Goal: Task Accomplishment & Management: Use online tool/utility

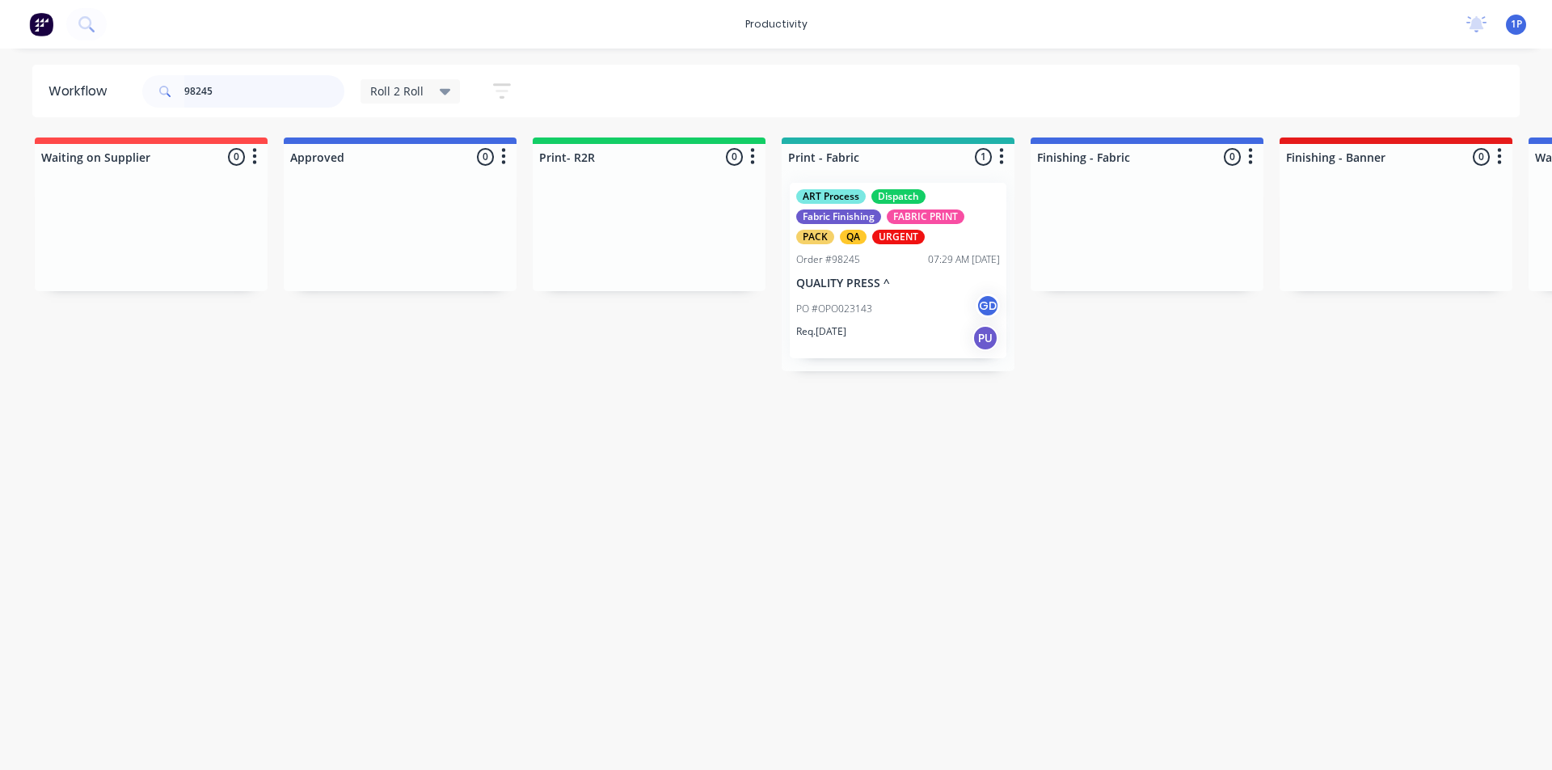
click at [276, 95] on input "98245" at bounding box center [264, 91] width 160 height 32
type input "98249"
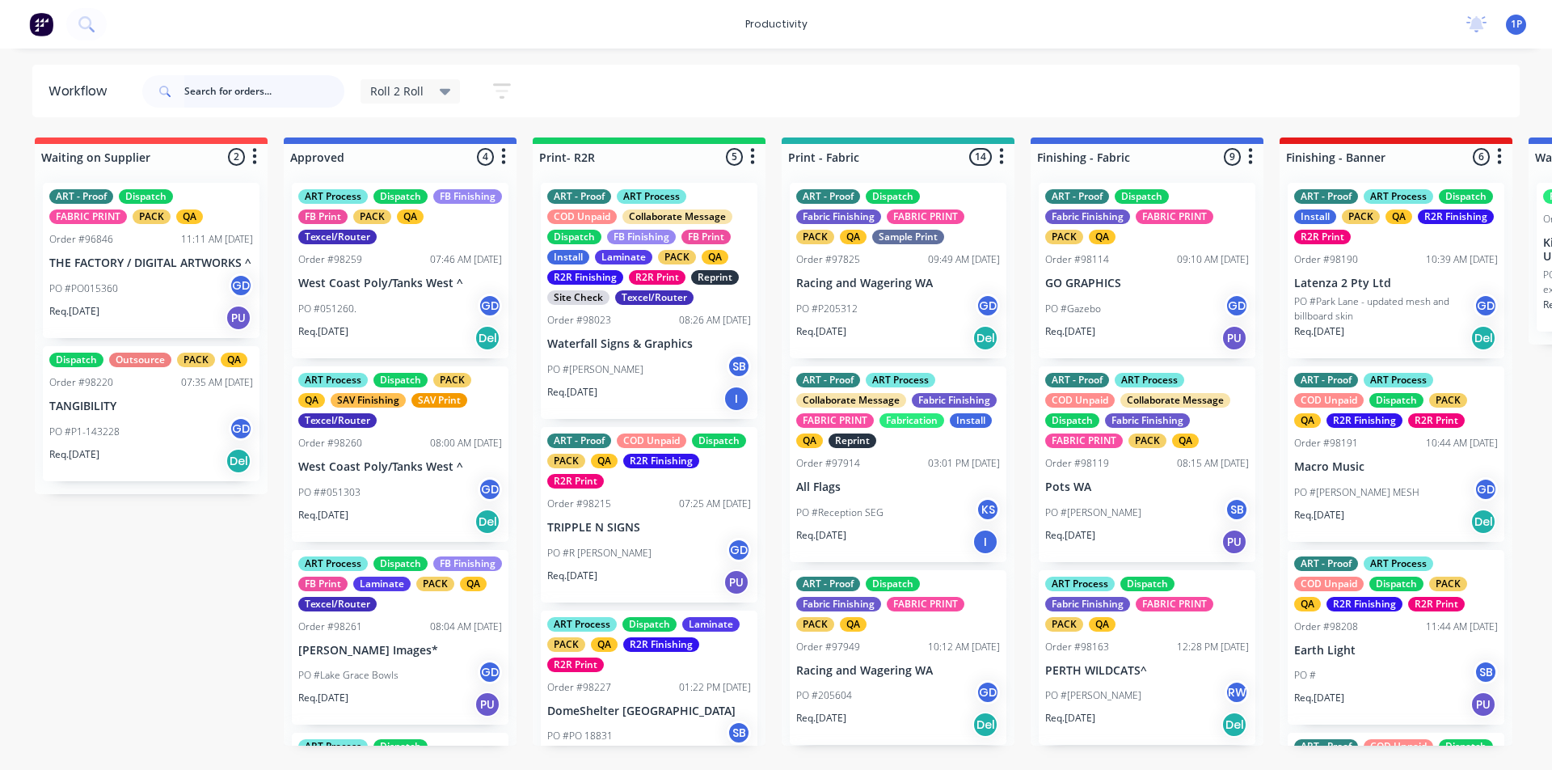
click at [264, 84] on input "text" at bounding box center [264, 91] width 160 height 32
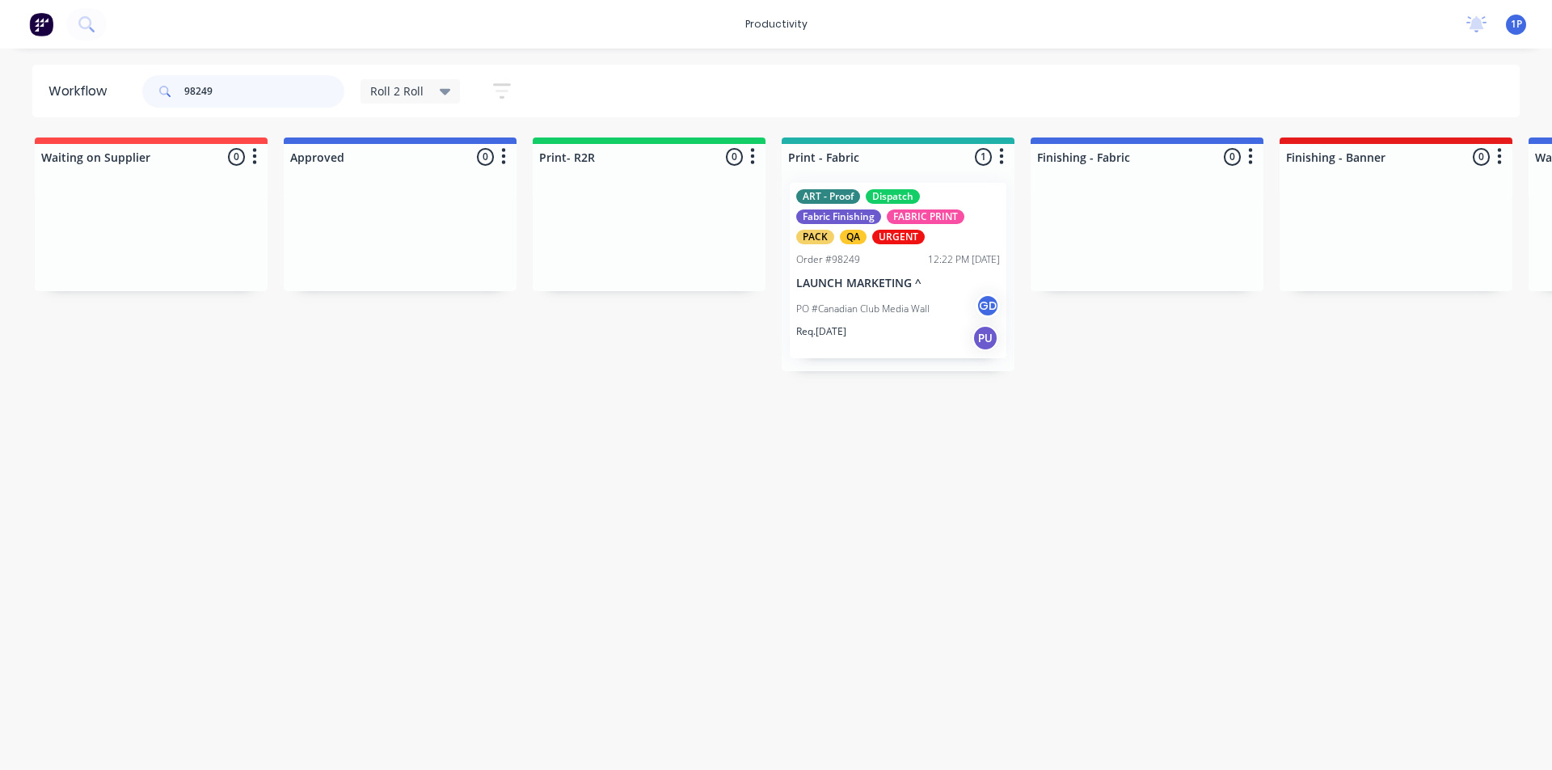
type input "98249"
click at [838, 277] on p "LAUNCH MARKETING ^" at bounding box center [898, 284] width 204 height 14
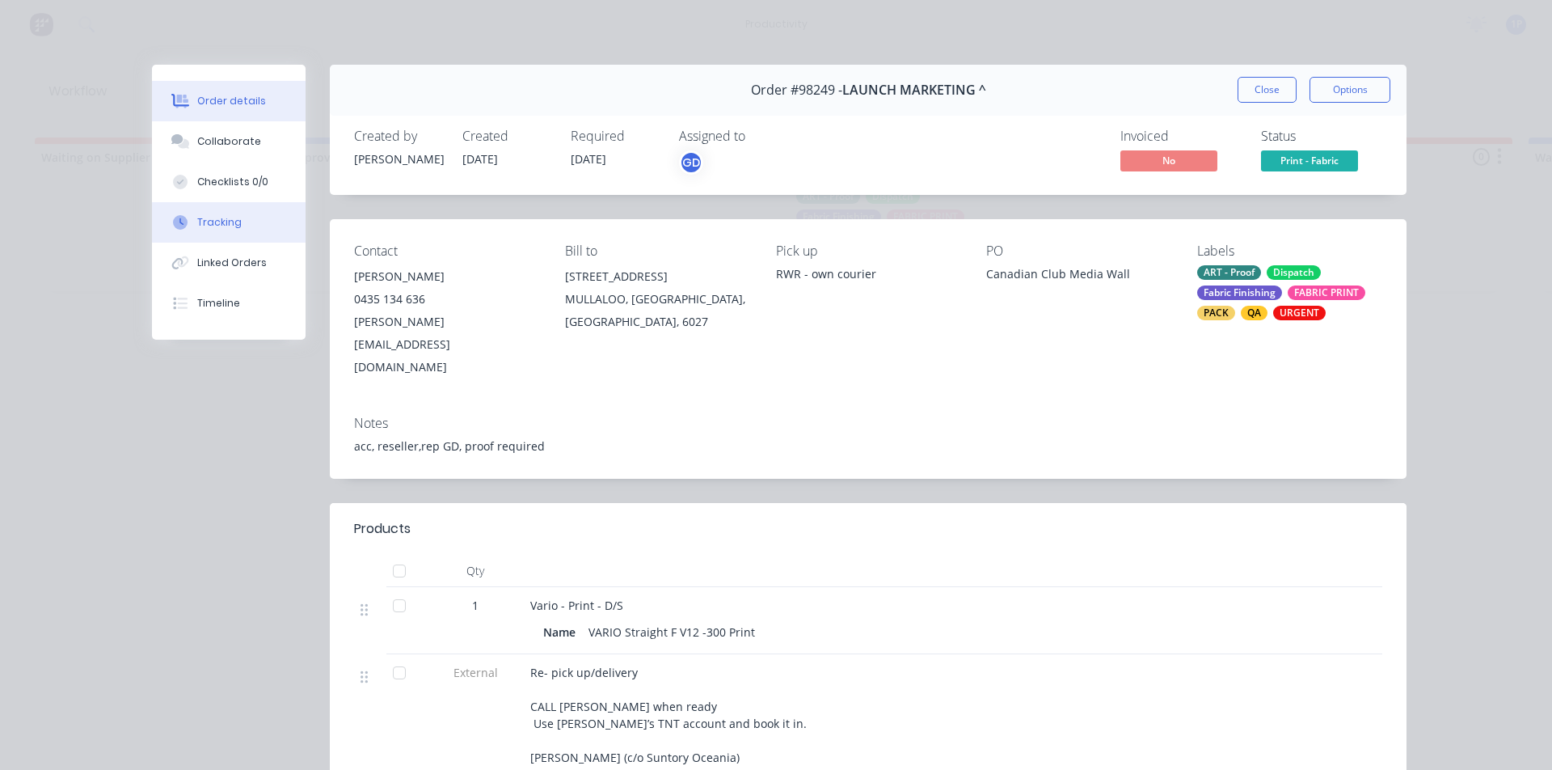
click at [289, 226] on button "Tracking" at bounding box center [229, 222] width 154 height 40
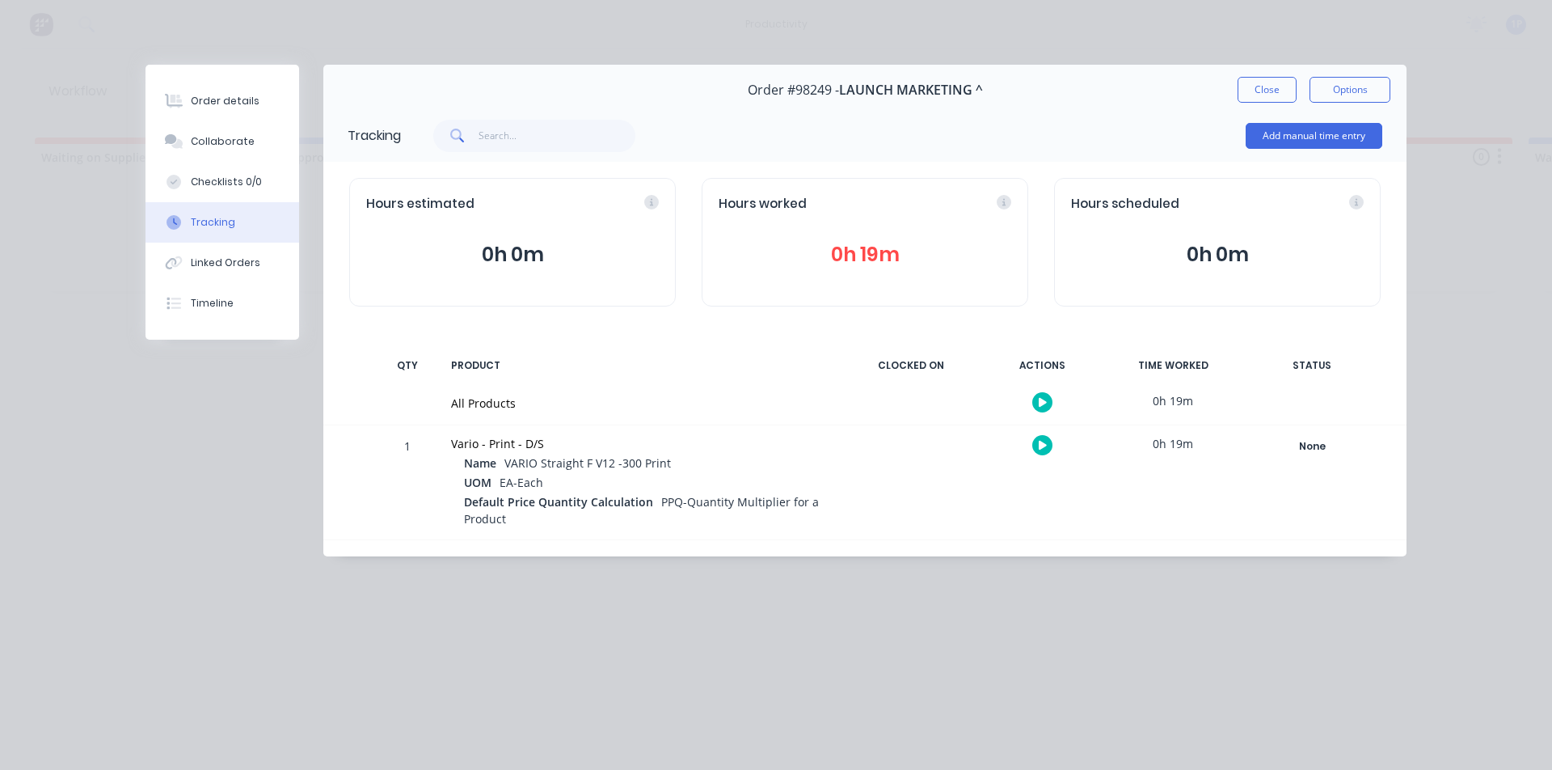
click at [1042, 443] on icon "button" at bounding box center [1043, 445] width 8 height 9
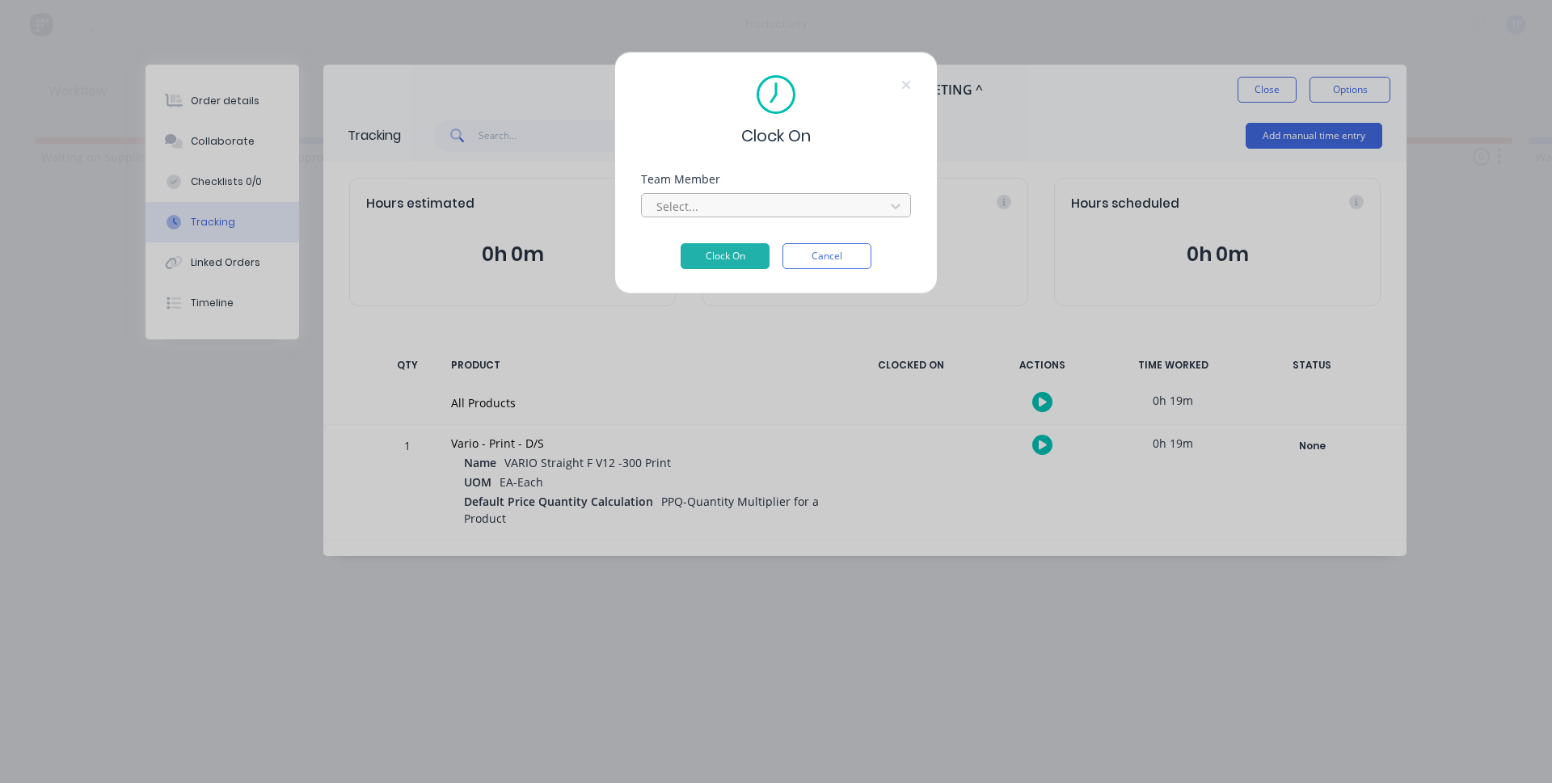
click at [699, 217] on div "Select..." at bounding box center [765, 206] width 231 height 24
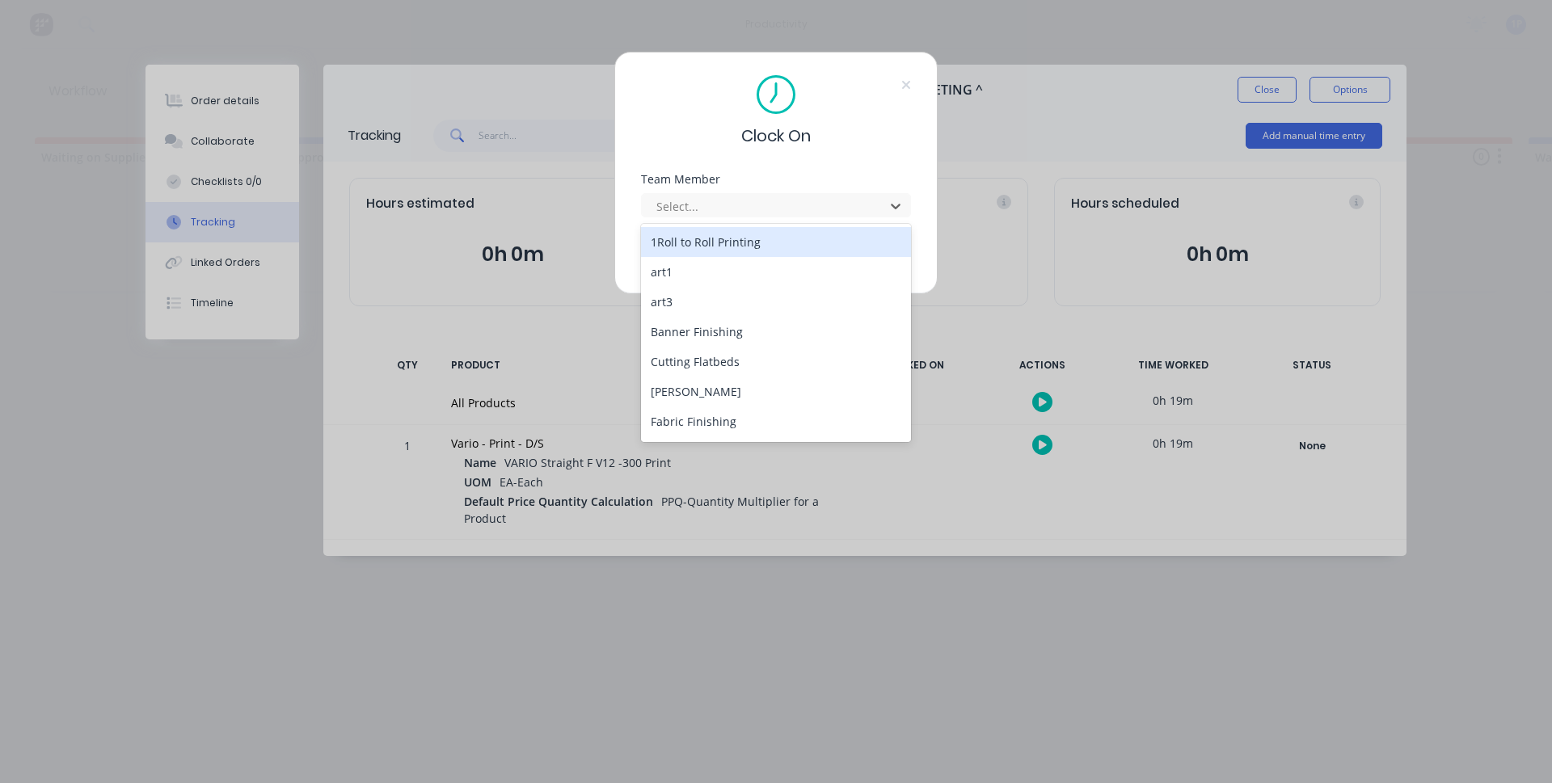
click at [687, 242] on div "1Roll to Roll Printing" at bounding box center [776, 242] width 270 height 30
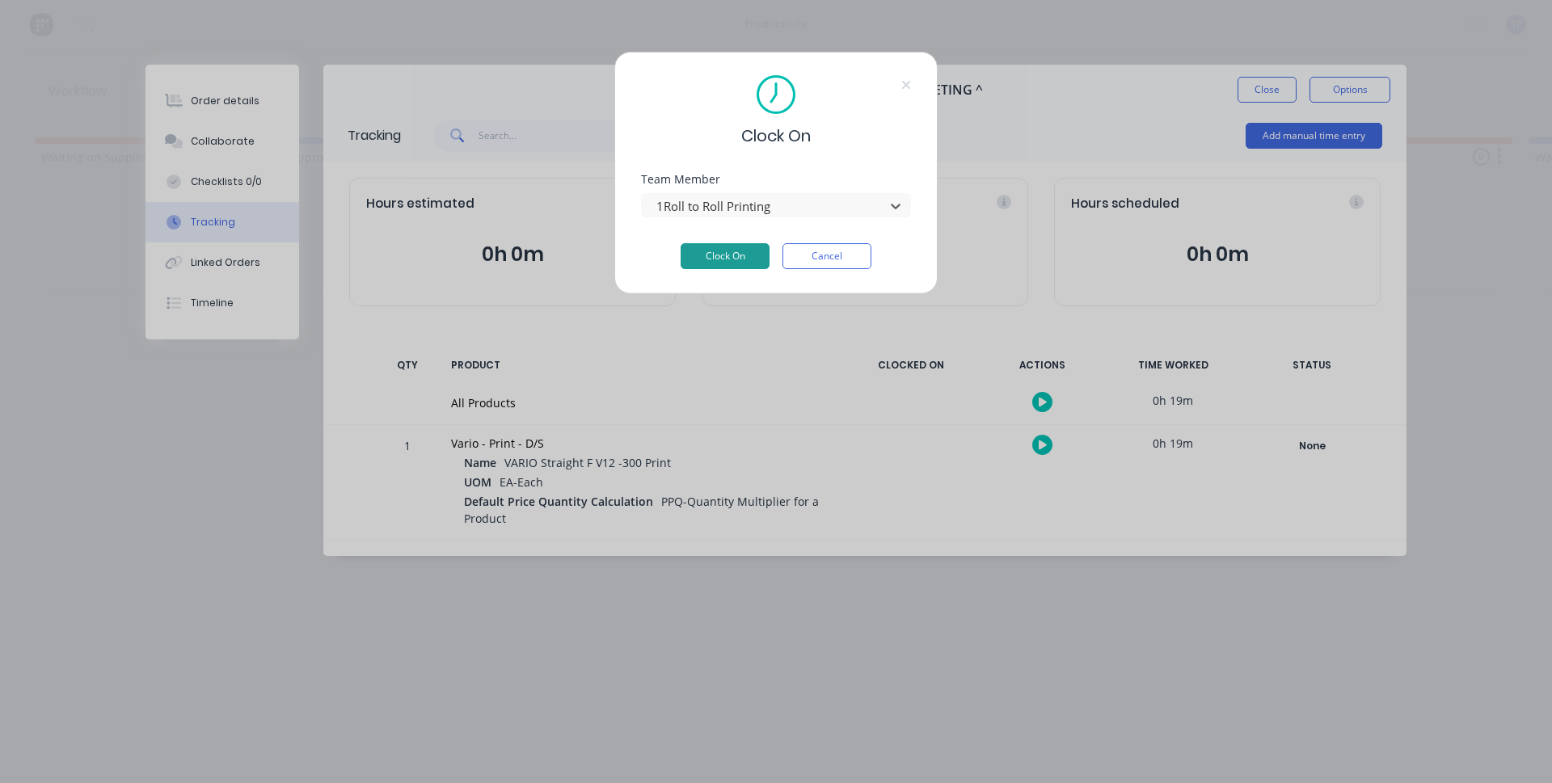
click at [692, 257] on button "Clock On" at bounding box center [725, 256] width 89 height 26
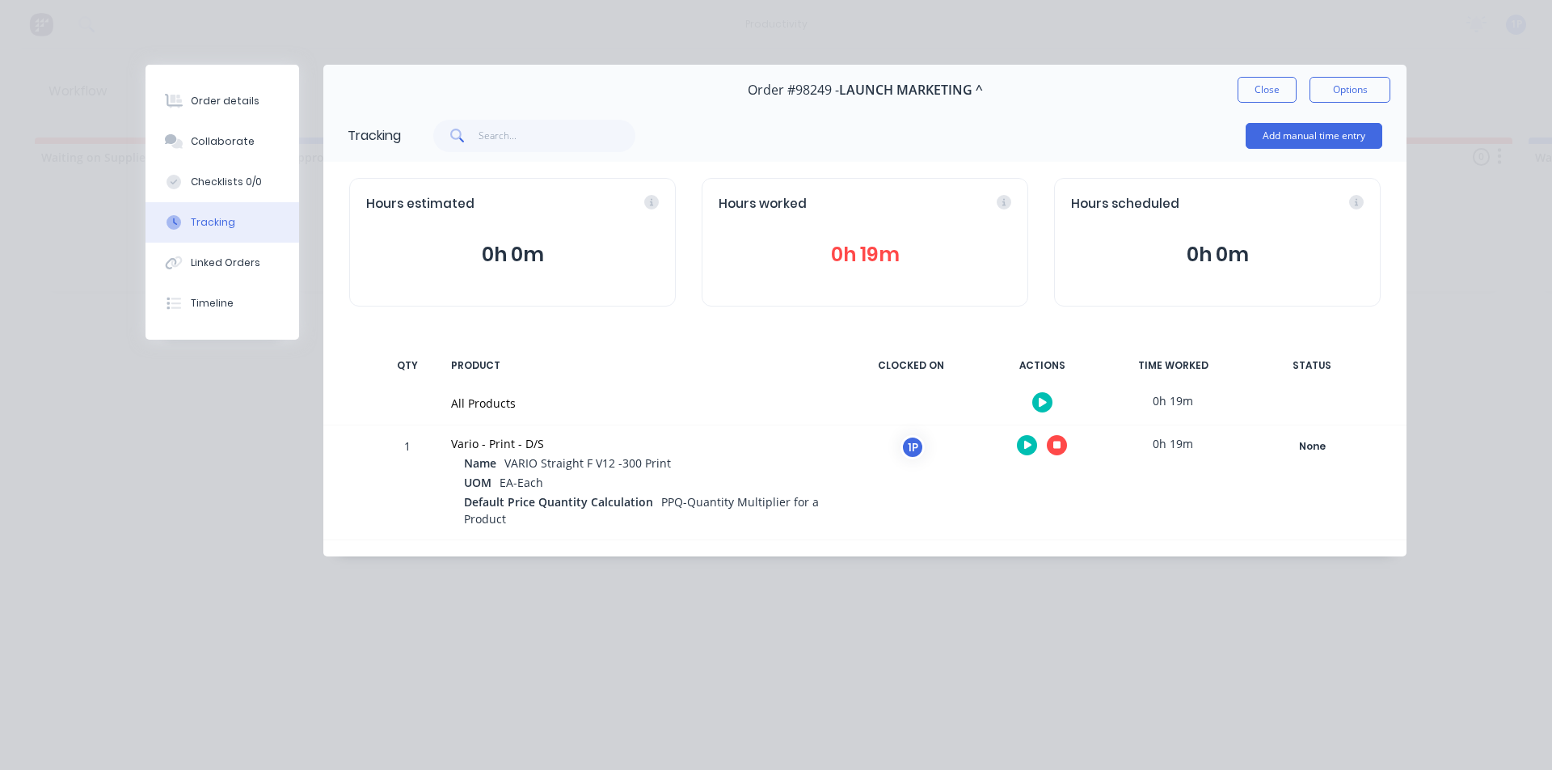
click at [1065, 445] on button "button" at bounding box center [1057, 445] width 20 height 20
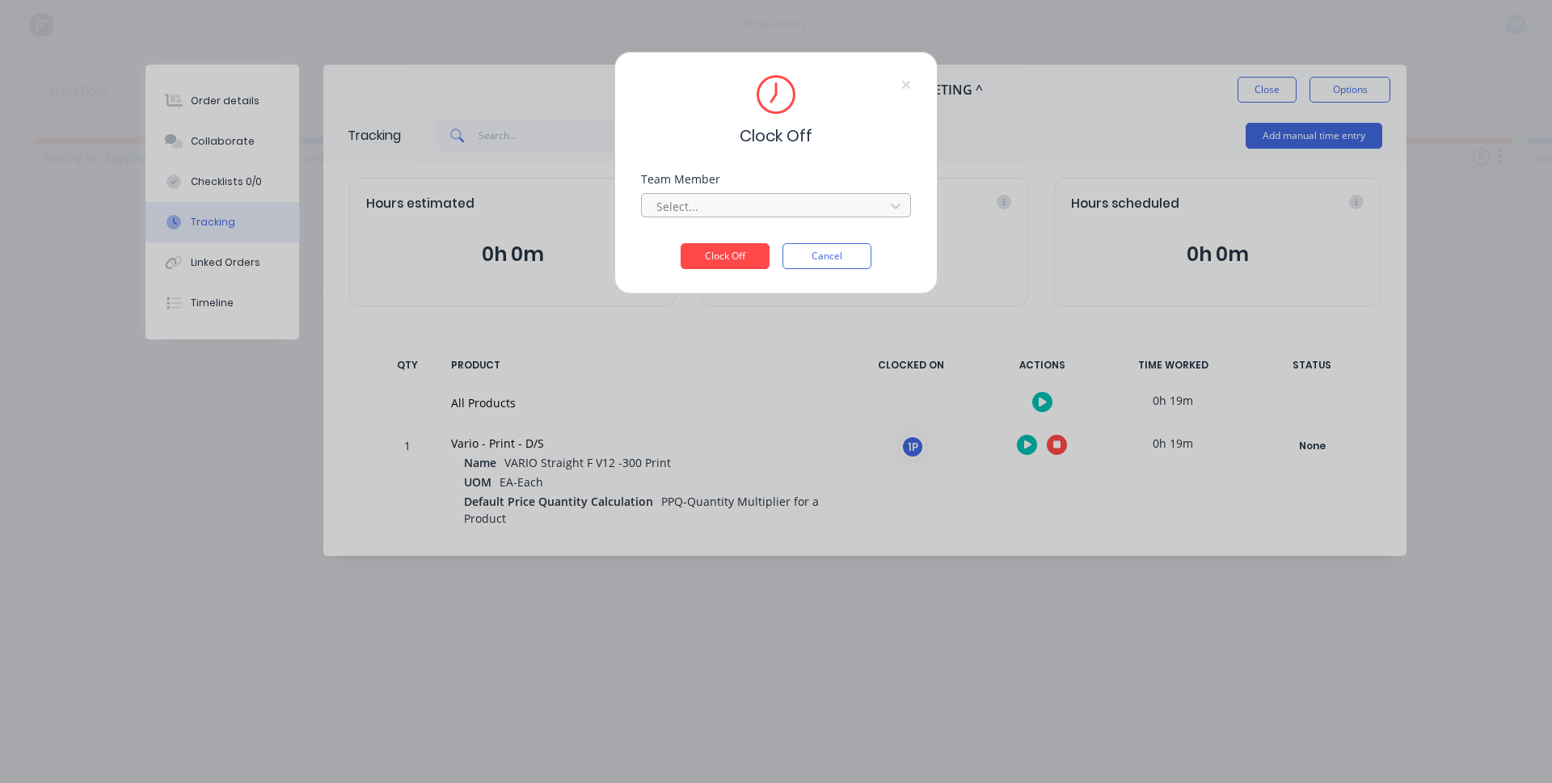
click at [699, 207] on div at bounding box center [766, 206] width 222 height 20
drag, startPoint x: 685, startPoint y: 239, endPoint x: 714, endPoint y: 248, distance: 30.7
click at [685, 239] on div "1Roll to Roll Printing" at bounding box center [776, 242] width 270 height 30
click at [714, 248] on button "Clock Off" at bounding box center [725, 256] width 89 height 26
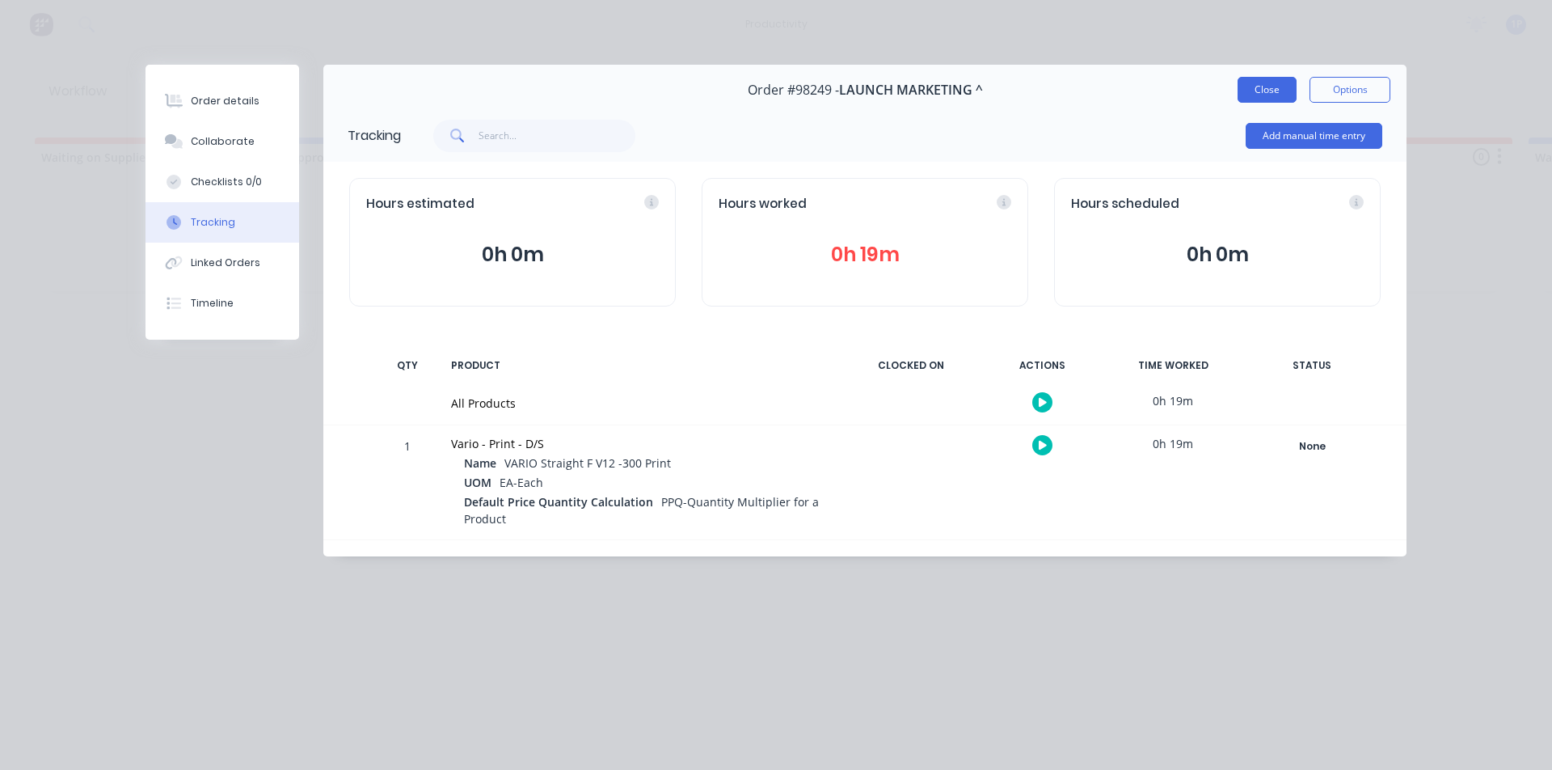
click at [1257, 97] on button "Close" at bounding box center [1267, 90] width 59 height 26
